Goal: Task Accomplishment & Management: Use online tool/utility

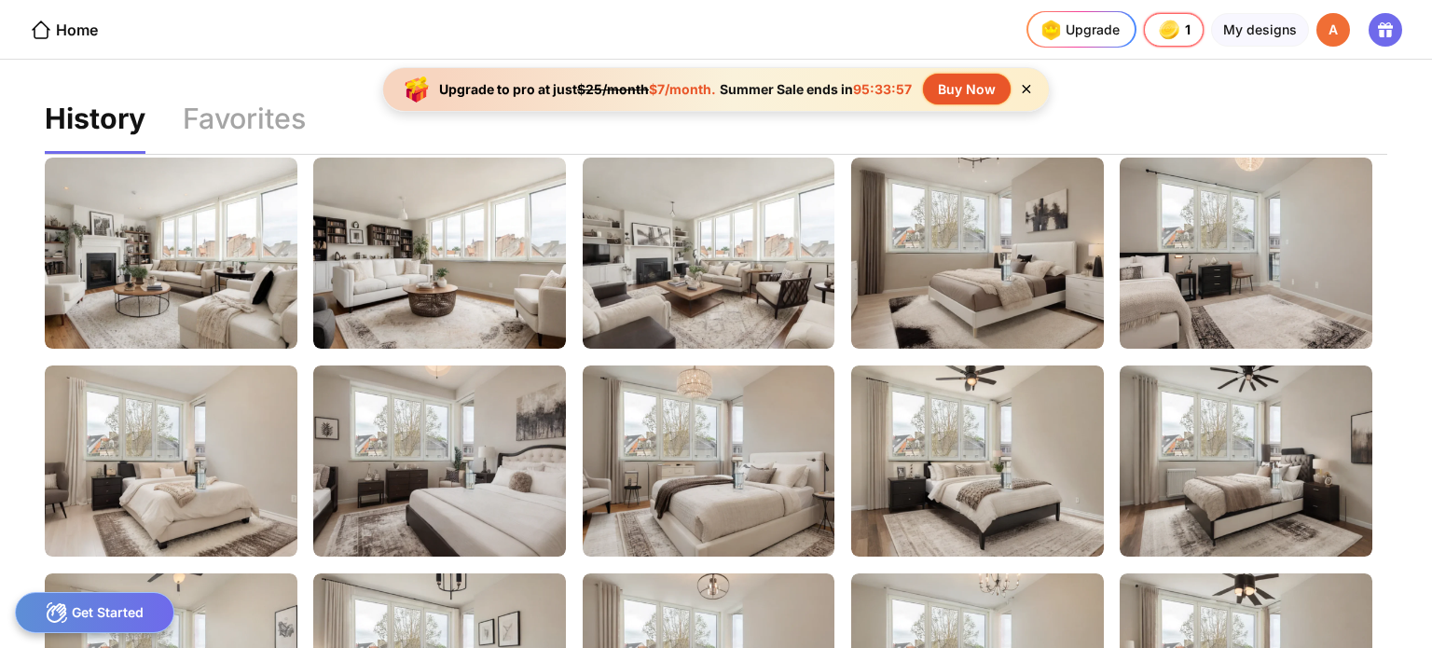
scroll to position [219, 0]
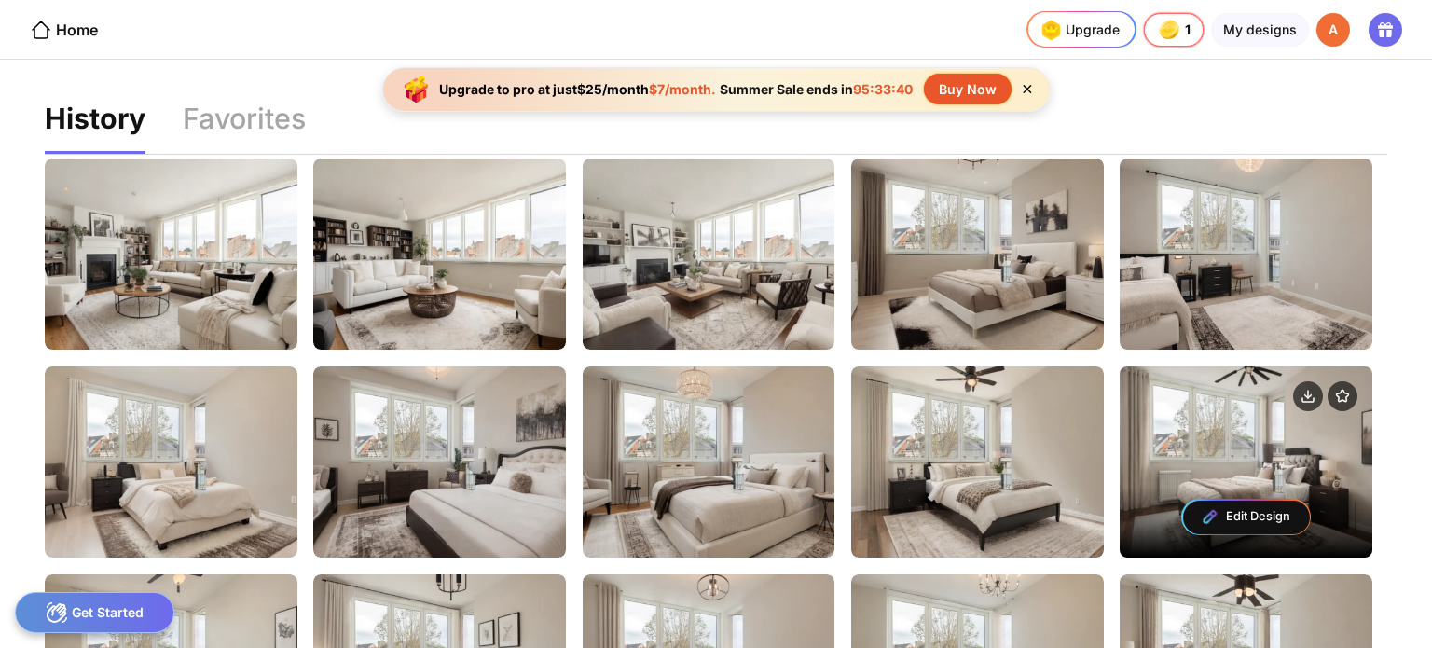
click at [1212, 452] on div "Edit Design" at bounding box center [1246, 461] width 253 height 191
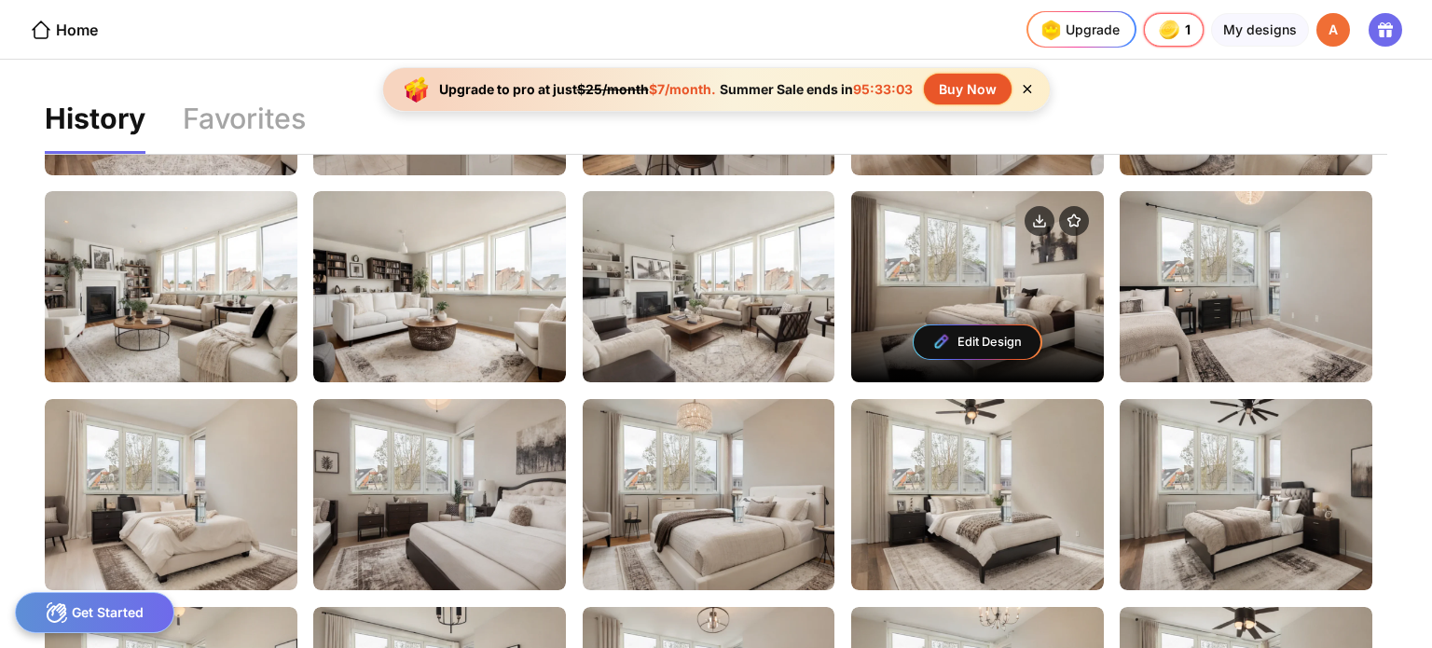
scroll to position [0, 0]
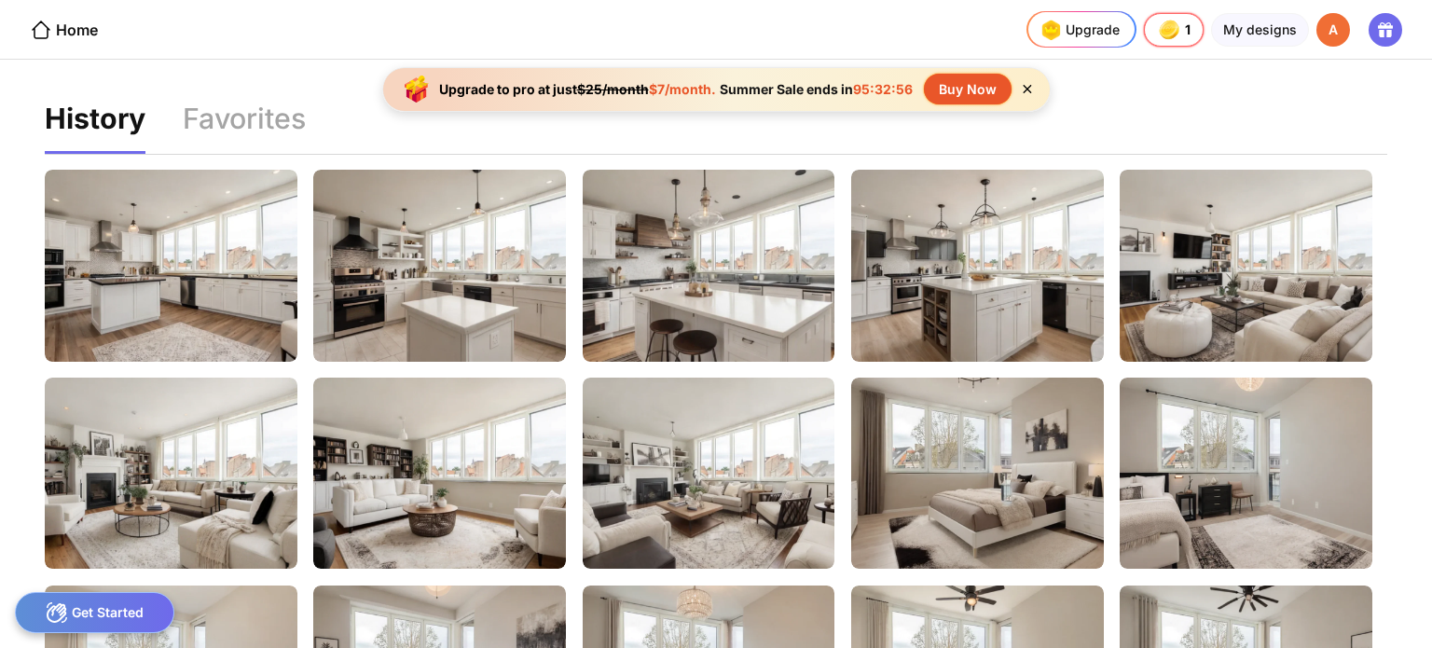
click at [123, 615] on div "Get Started" at bounding box center [94, 612] width 159 height 41
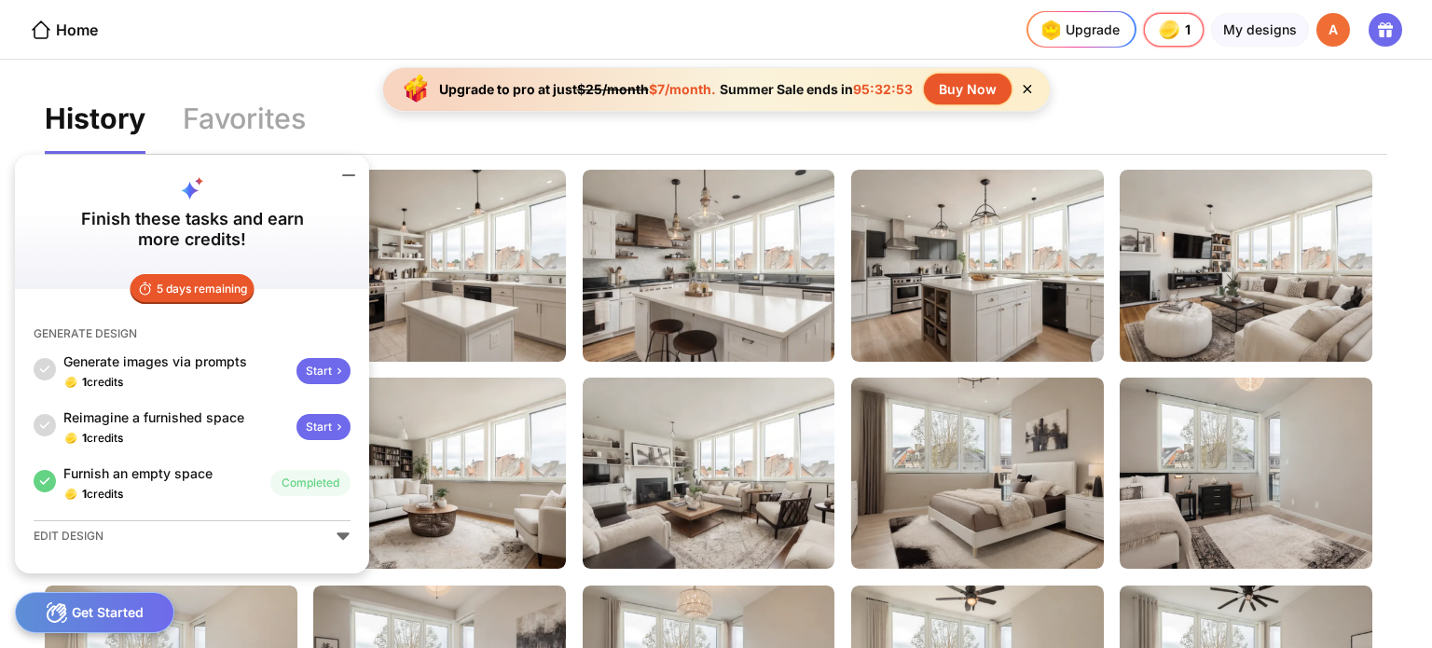
click at [123, 615] on div "Get Started" at bounding box center [94, 612] width 159 height 41
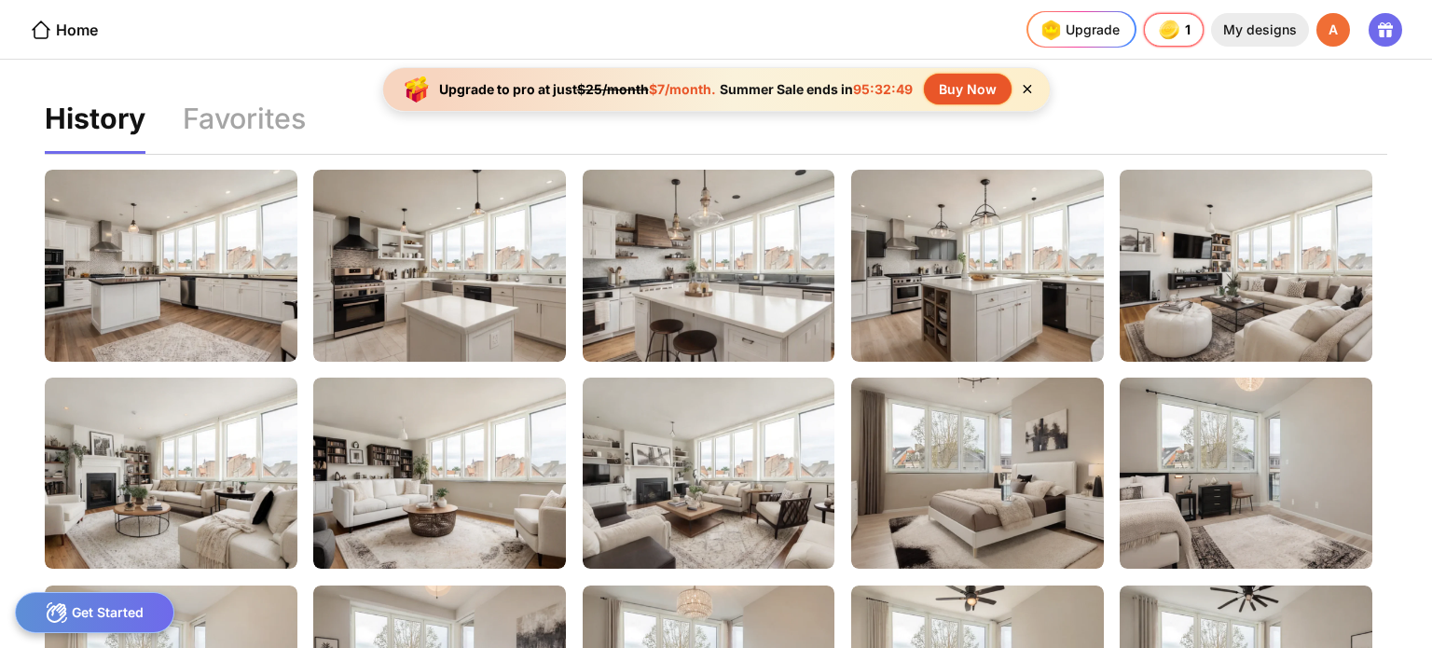
click at [1246, 27] on div "My designs" at bounding box center [1260, 30] width 98 height 34
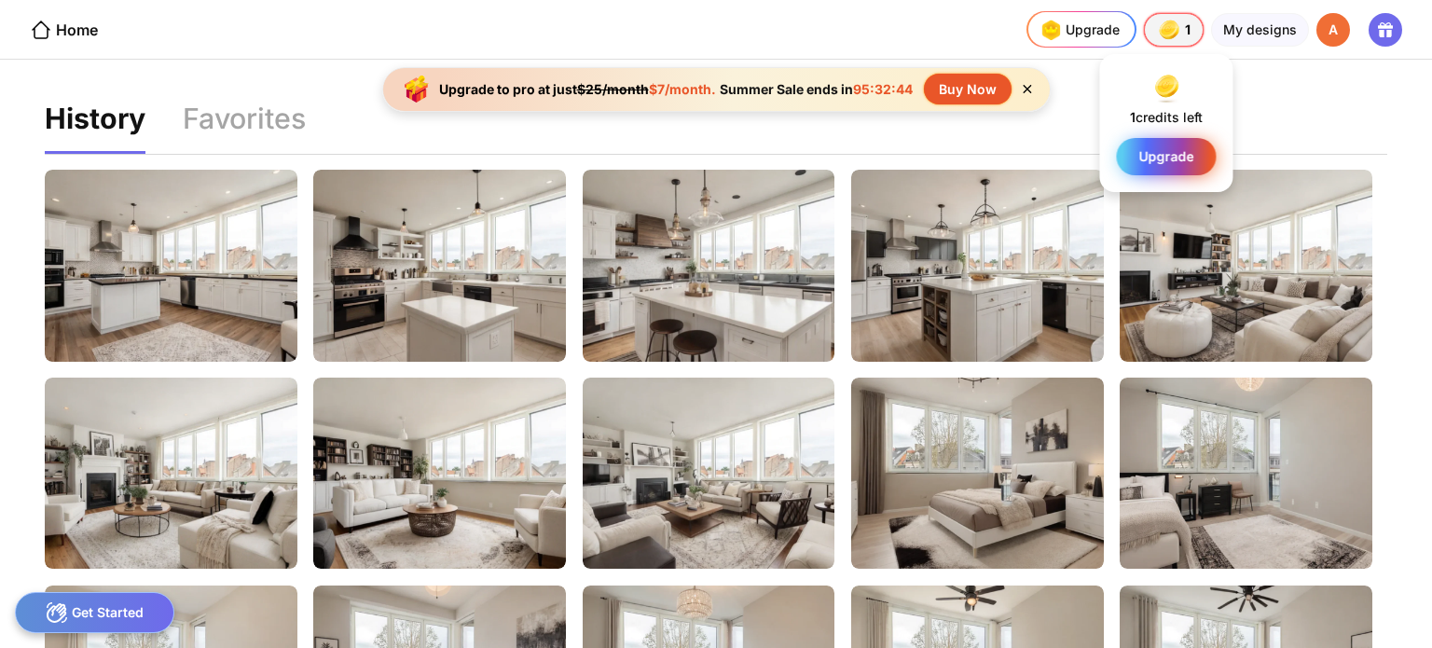
click at [1173, 159] on span "Upgrade" at bounding box center [1166, 156] width 55 height 15
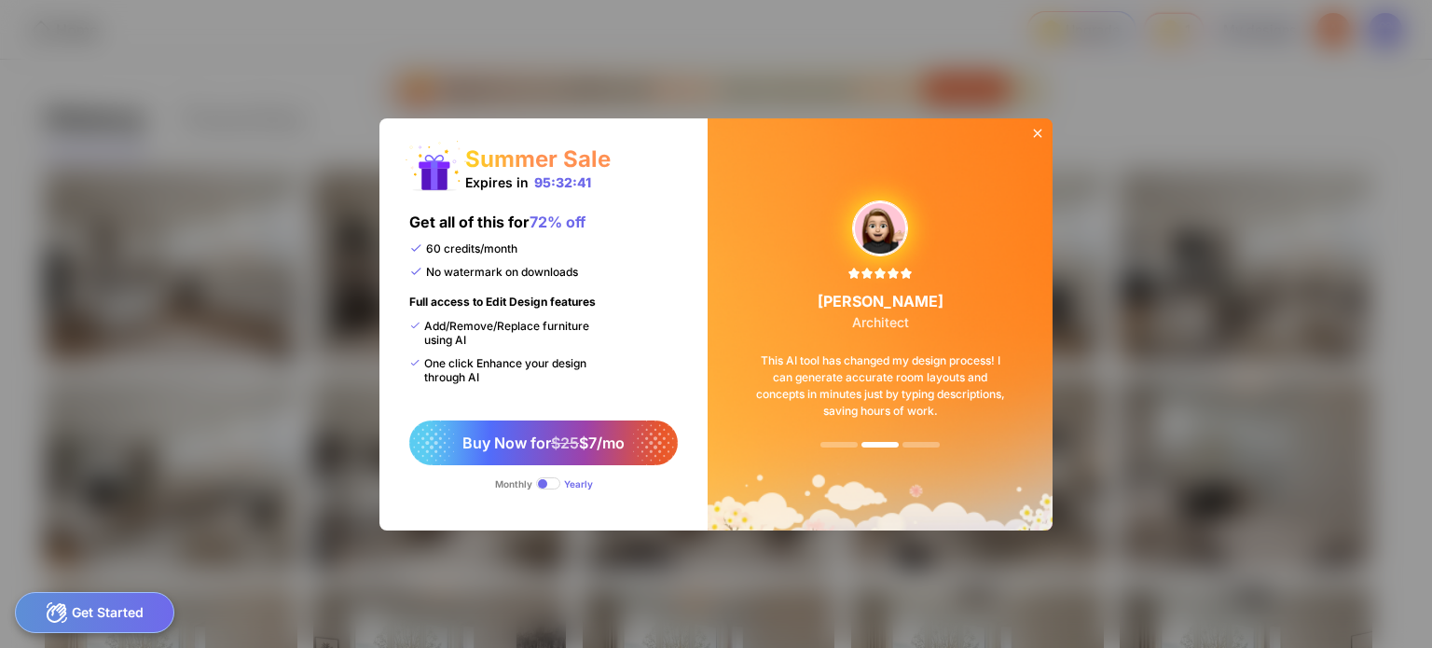
click at [539, 486] on span at bounding box center [548, 483] width 24 height 12
click at [1033, 128] on icon at bounding box center [1037, 133] width 15 height 15
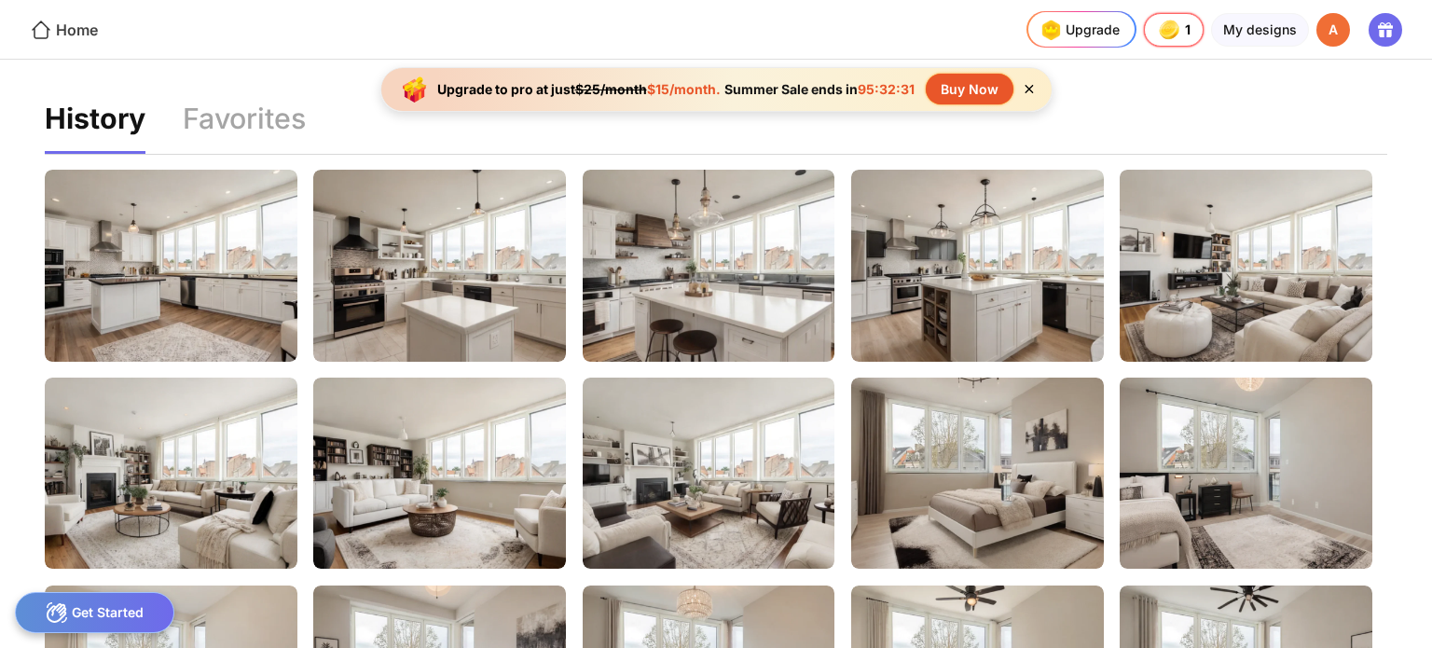
click at [77, 30] on div "Home" at bounding box center [64, 30] width 68 height 22
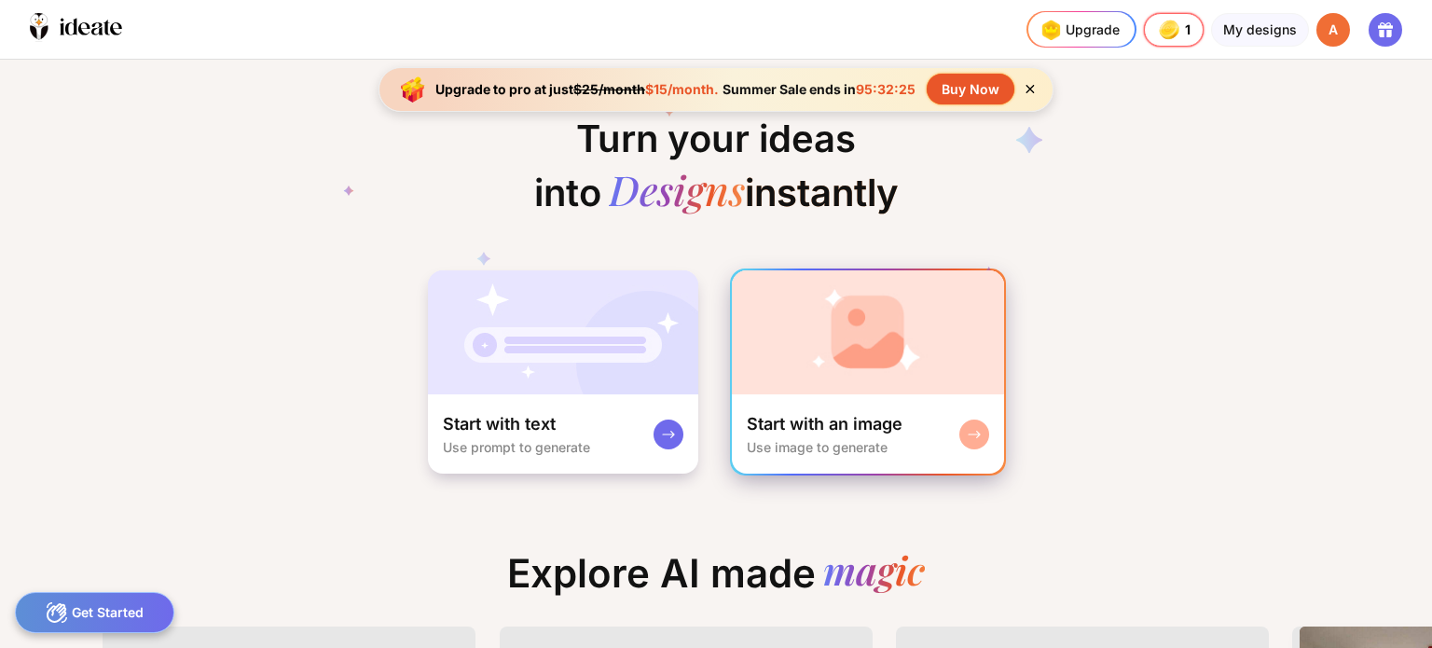
click at [809, 402] on div "Start with an image Use image to generate" at bounding box center [868, 433] width 272 height 79
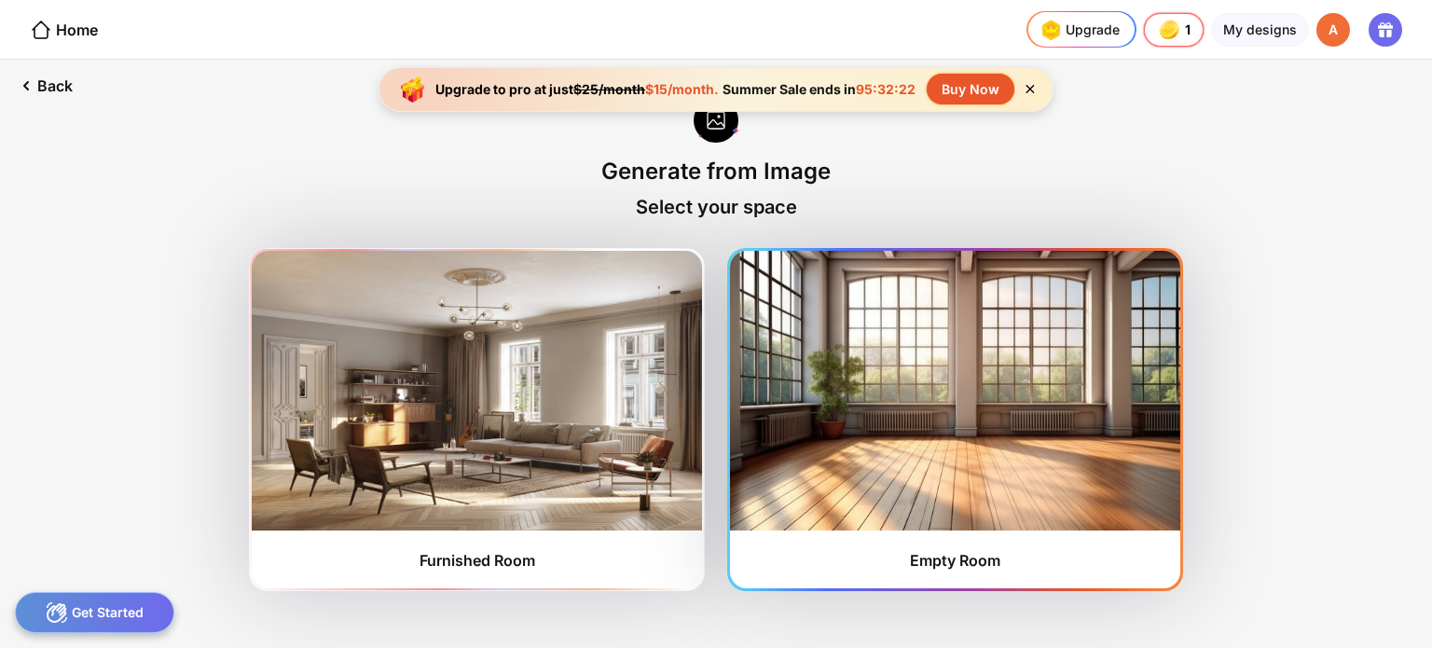
click at [933, 408] on img at bounding box center [955, 391] width 450 height 280
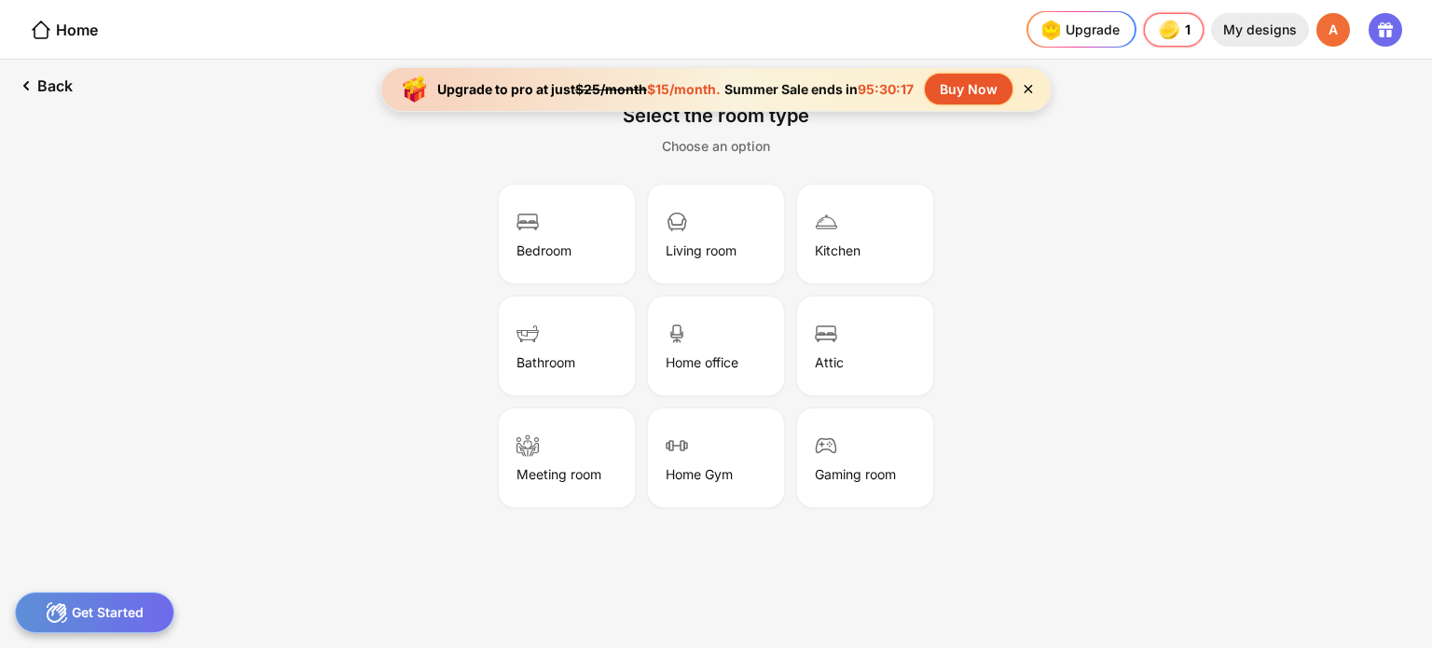
click at [1243, 33] on div "My designs" at bounding box center [1260, 30] width 98 height 34
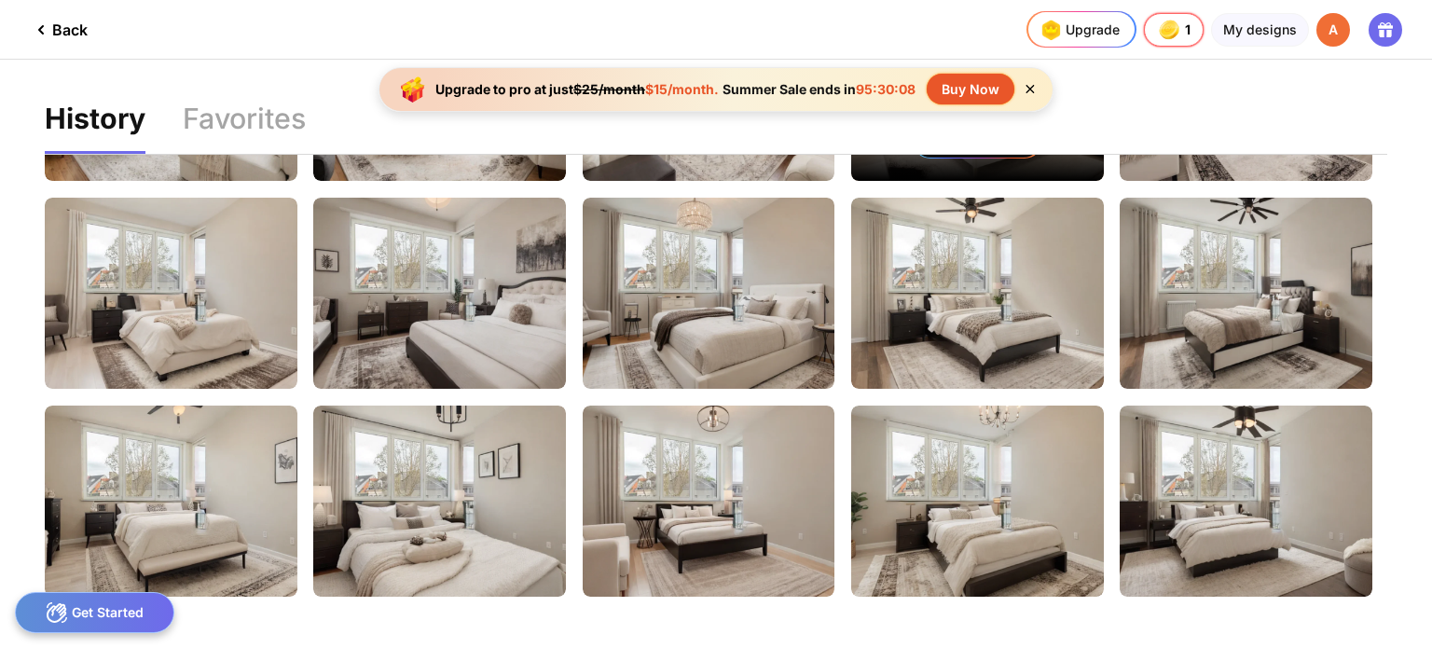
scroll to position [391, 0]
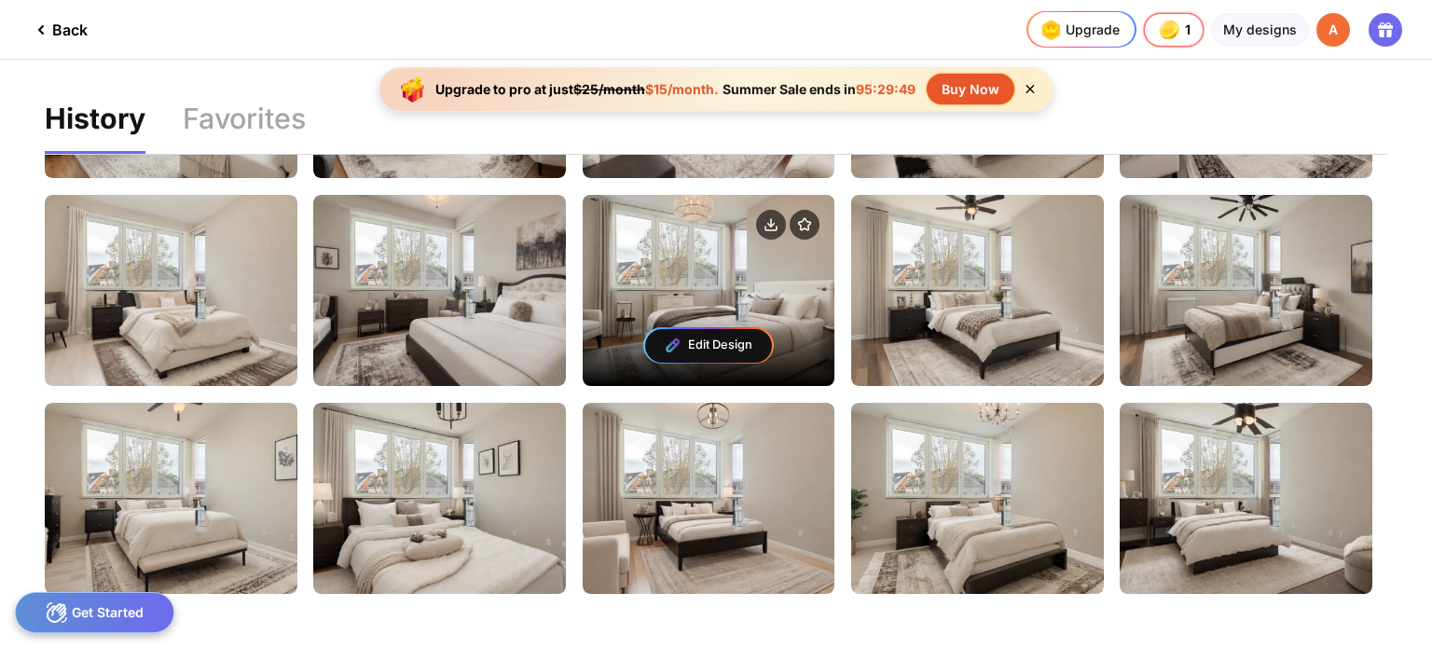
click at [761, 292] on div "Edit Design" at bounding box center [709, 290] width 253 height 191
click at [769, 214] on circle at bounding box center [771, 225] width 30 height 30
click at [773, 216] on circle at bounding box center [771, 225] width 30 height 30
click at [791, 275] on div "Edit Design" at bounding box center [709, 290] width 253 height 191
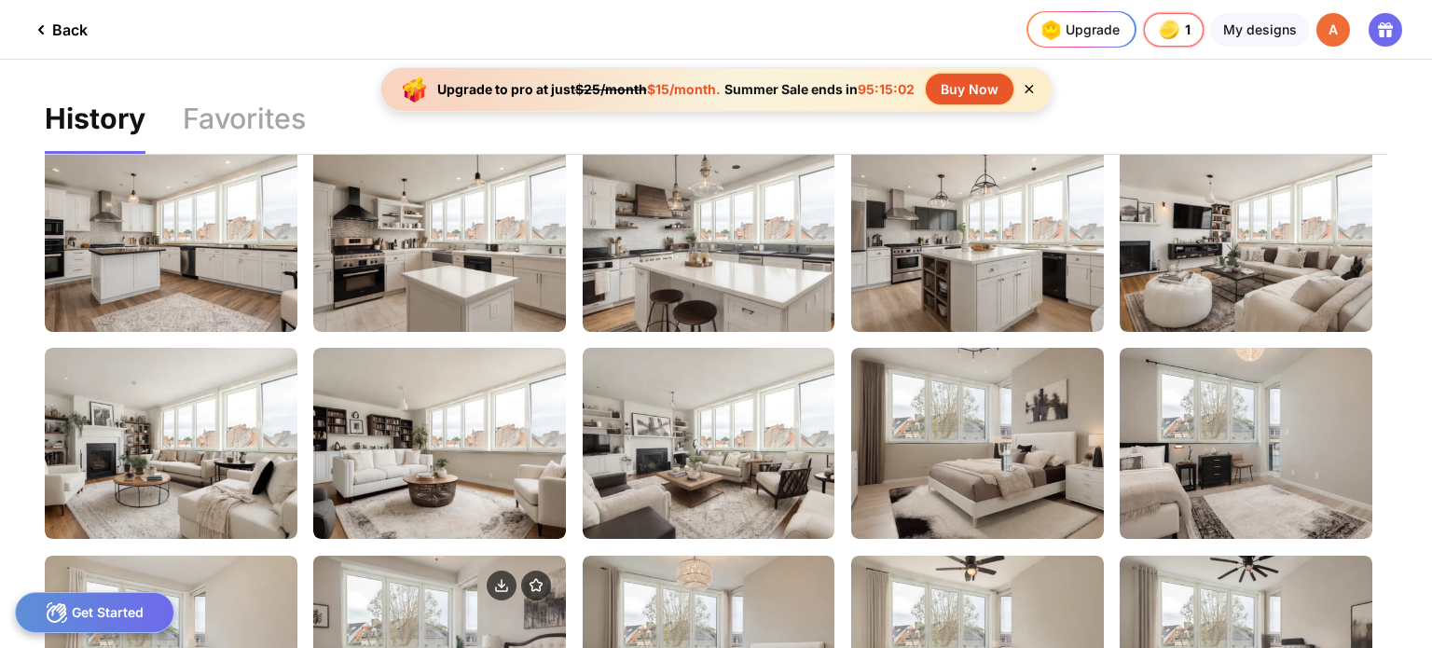
scroll to position [0, 0]
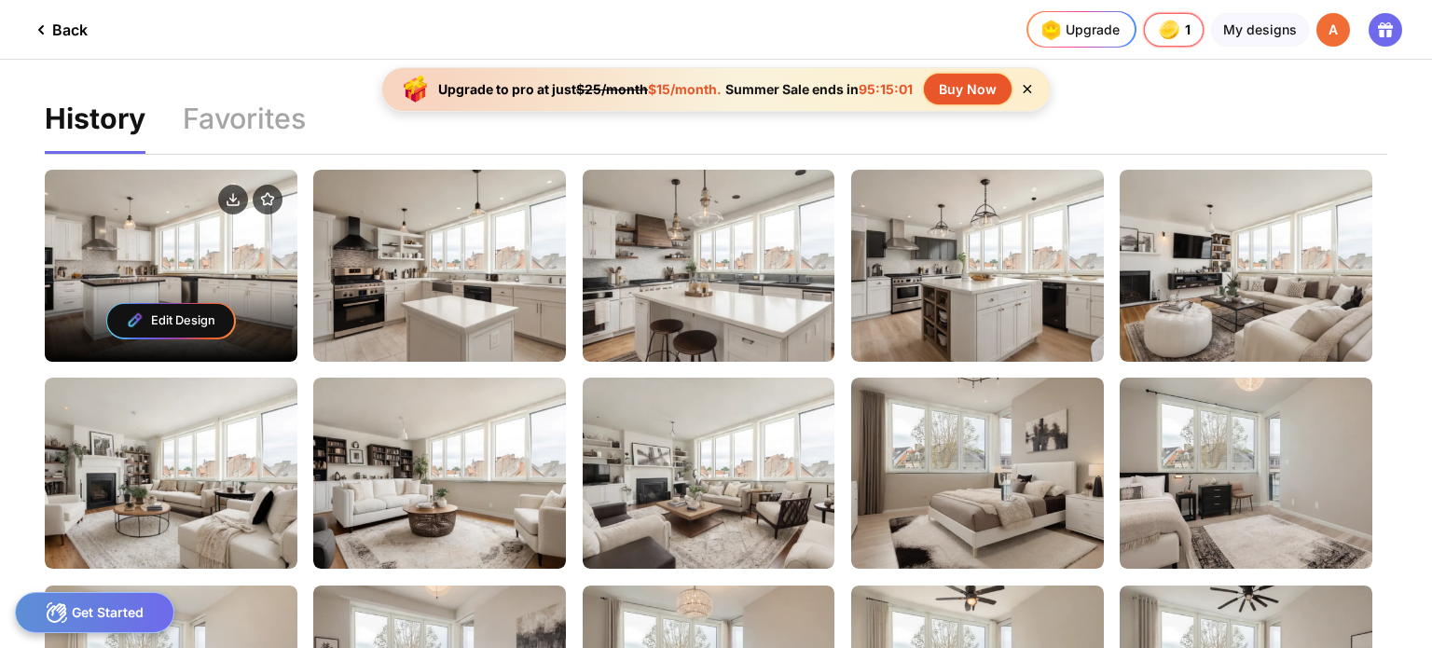
click at [214, 208] on div at bounding box center [171, 201] width 253 height 63
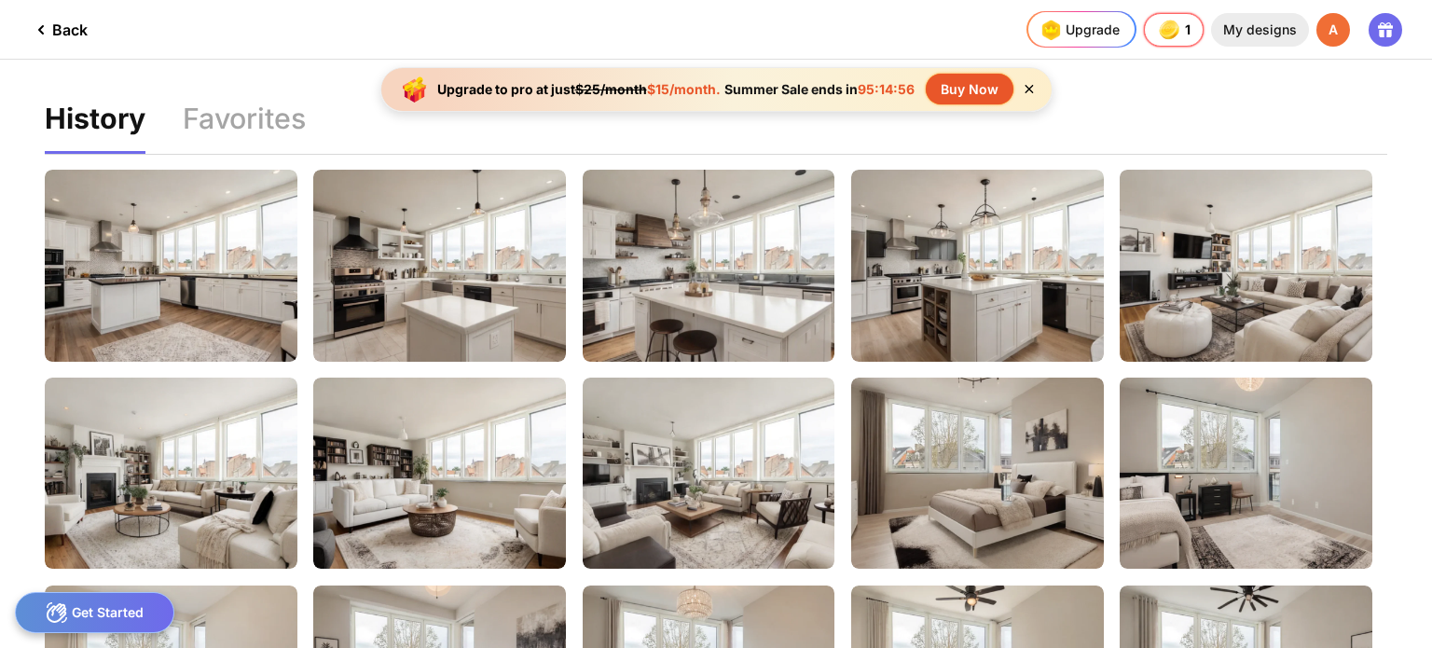
click at [1264, 29] on div "My designs" at bounding box center [1260, 30] width 98 height 34
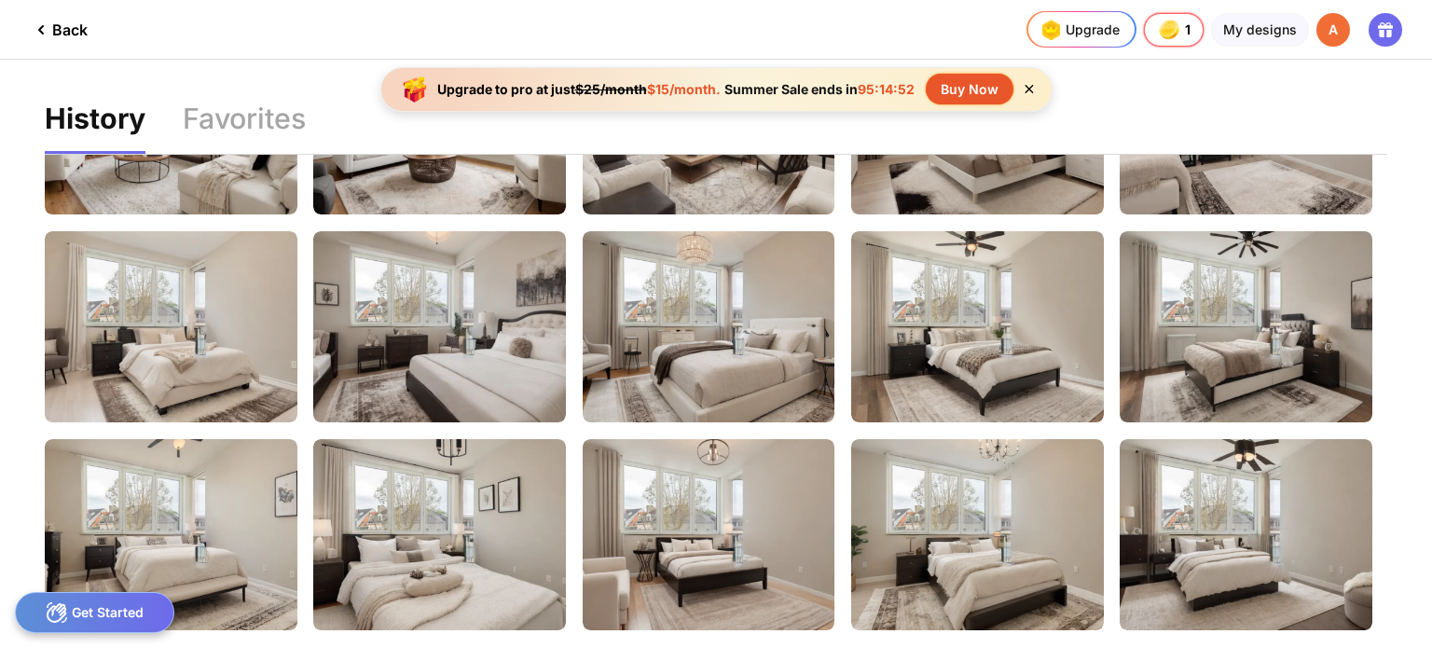
scroll to position [395, 0]
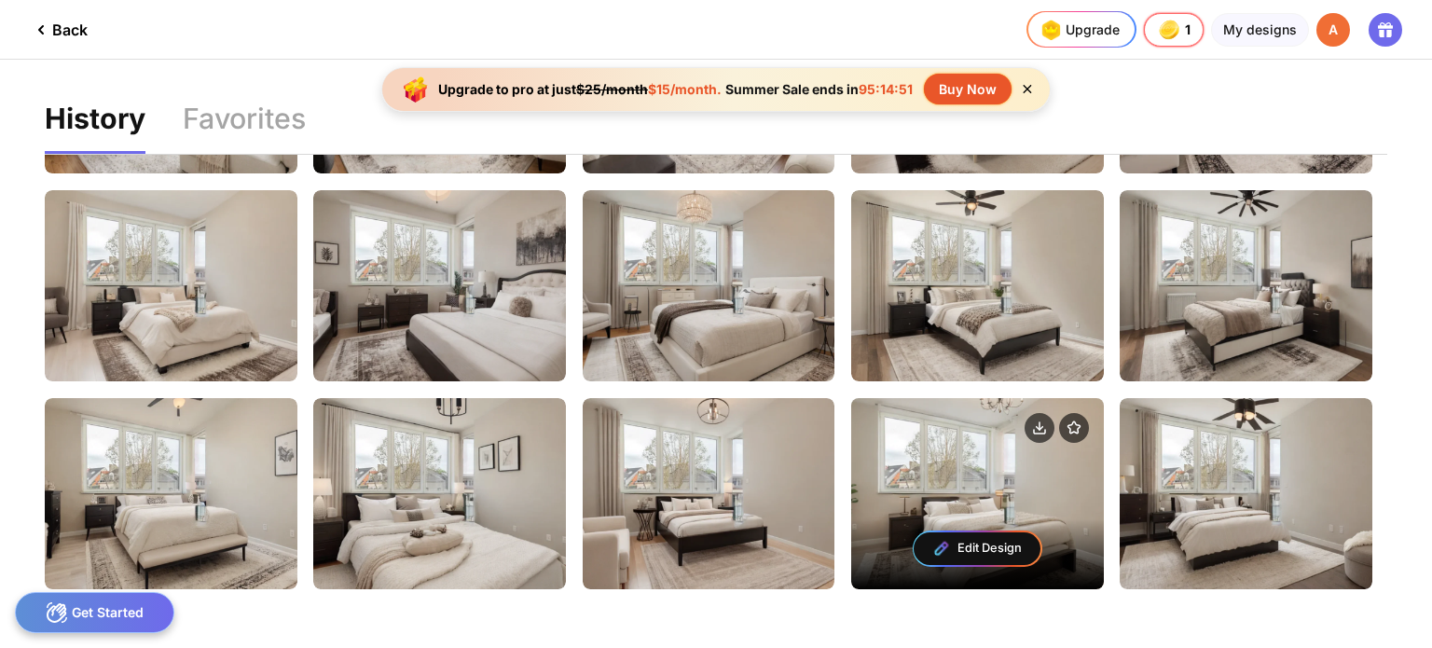
click at [940, 541] on img at bounding box center [942, 548] width 18 height 18
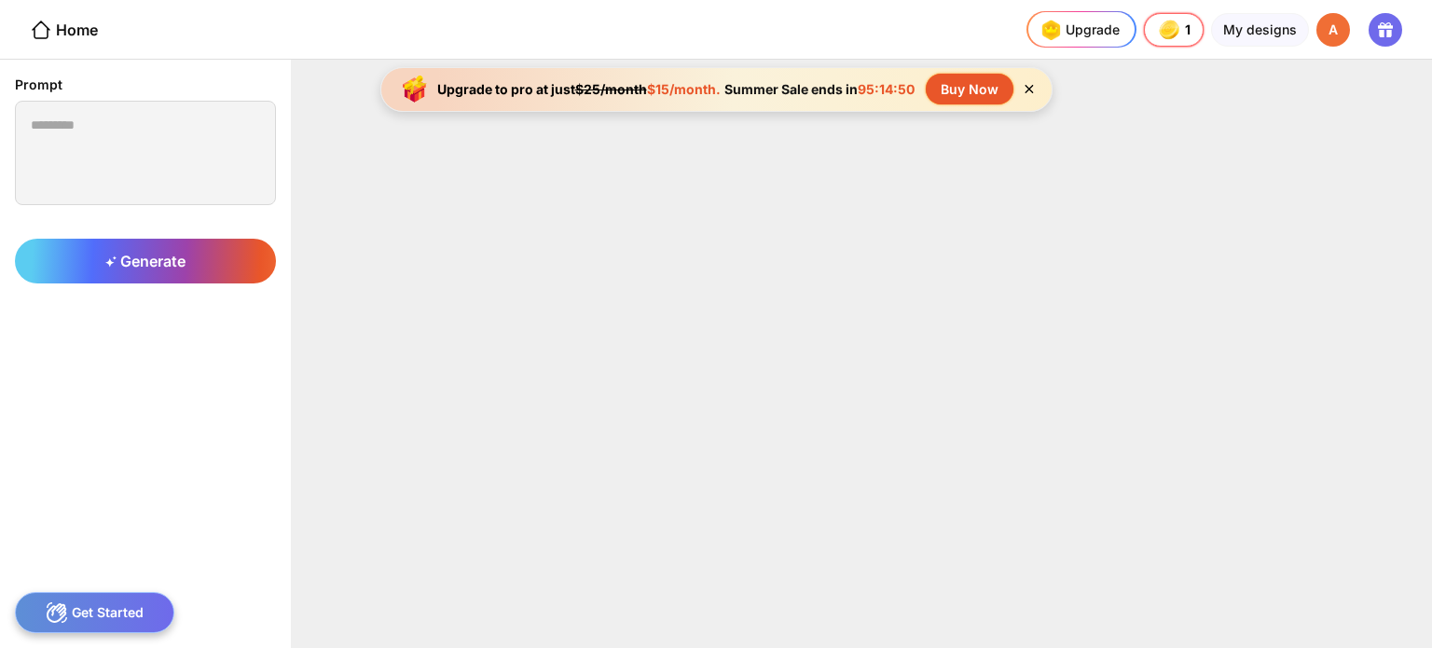
type textarea "**********"
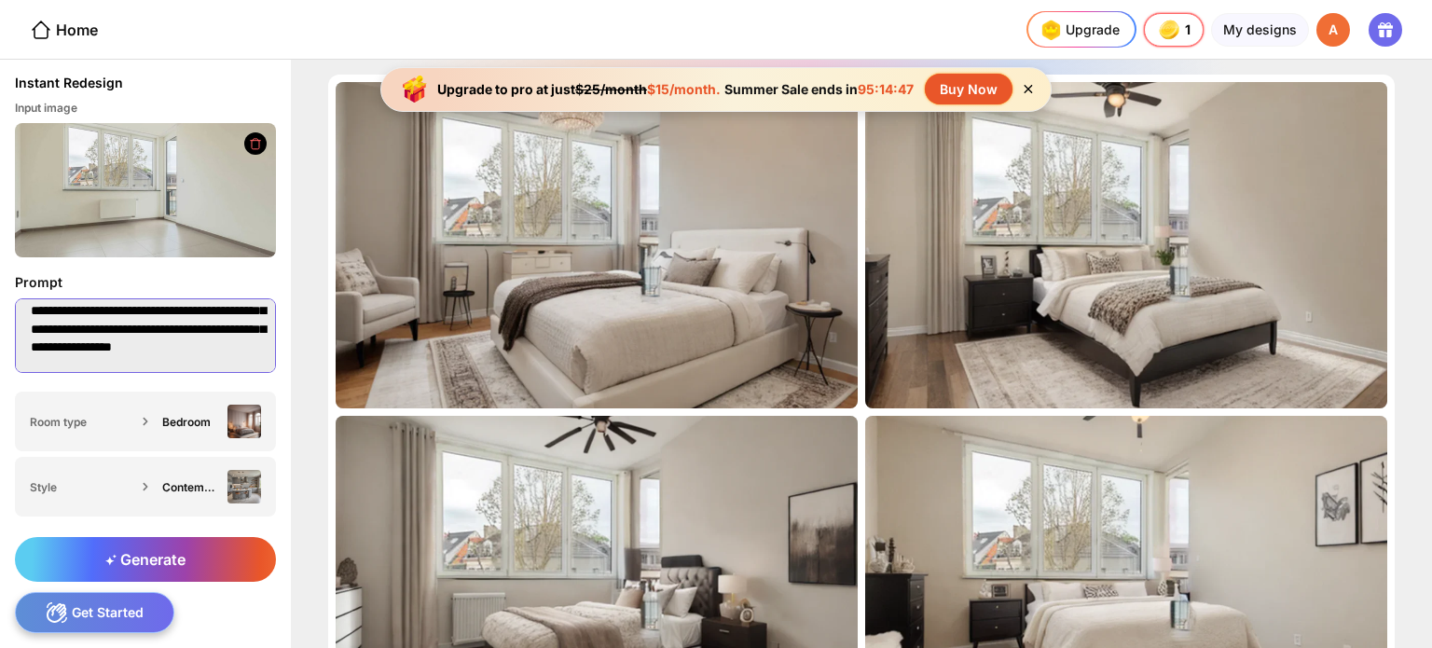
scroll to position [85, 0]
drag, startPoint x: 29, startPoint y: 324, endPoint x: 228, endPoint y: 352, distance: 201.6
click at [228, 352] on textarea "**********" at bounding box center [145, 335] width 261 height 75
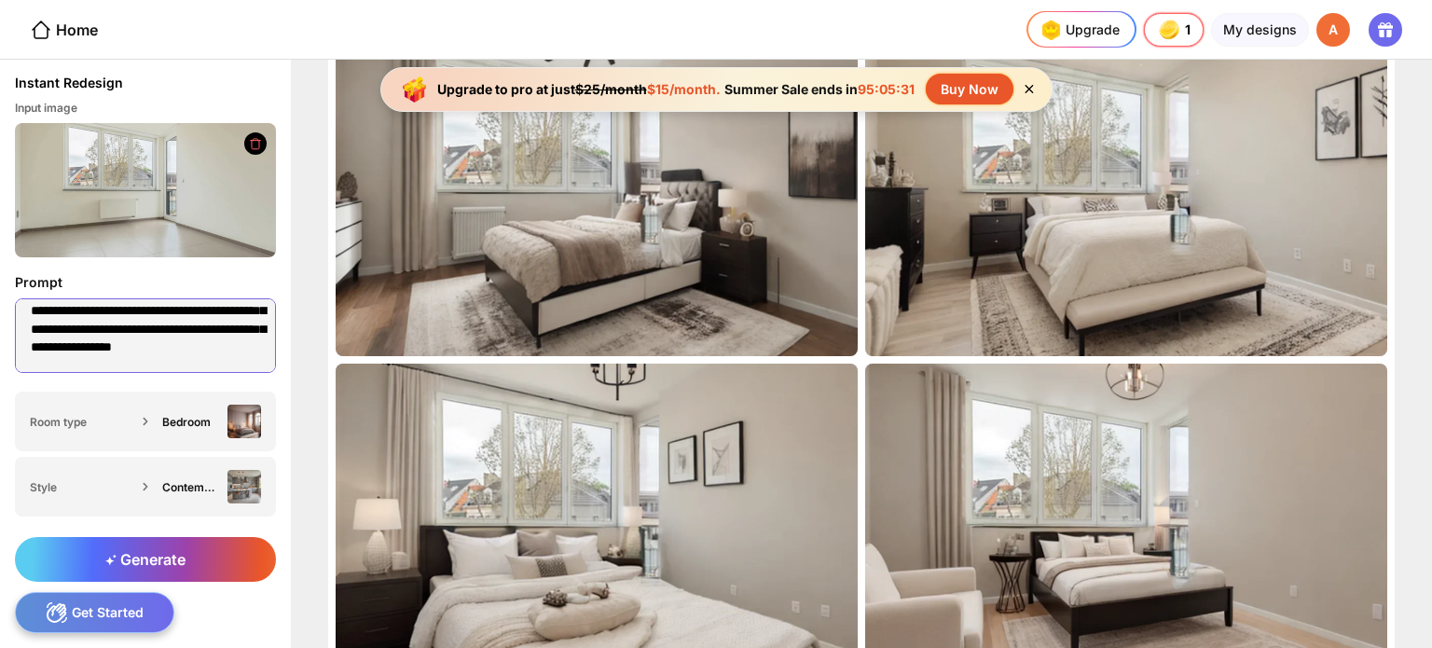
scroll to position [0, 0]
